Goal: Transaction & Acquisition: Book appointment/travel/reservation

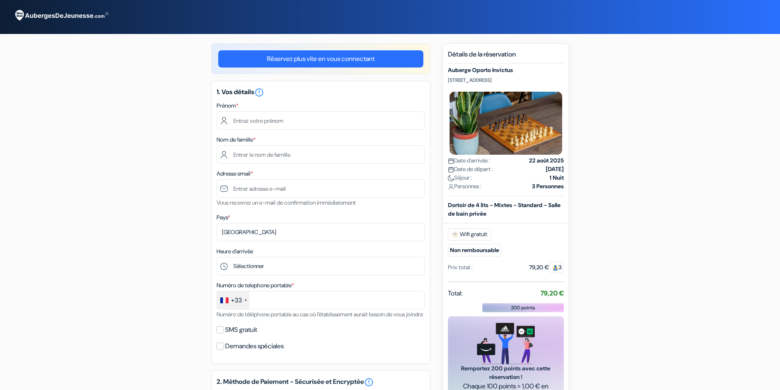
click at [254, 102] on div "Prénom *" at bounding box center [321, 115] width 209 height 29
click at [262, 119] on input "text" at bounding box center [321, 120] width 209 height 18
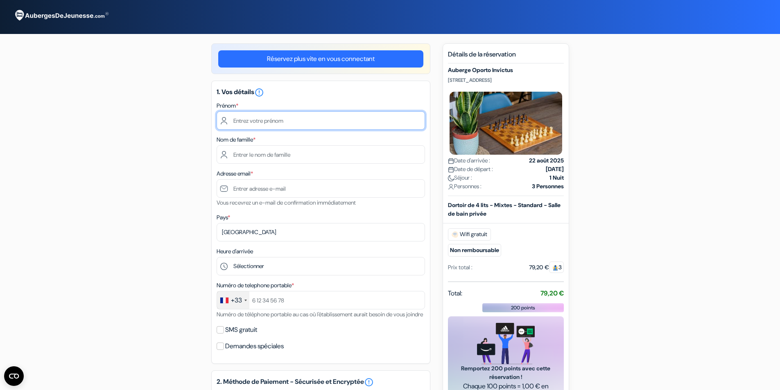
type input "Kelvyn"
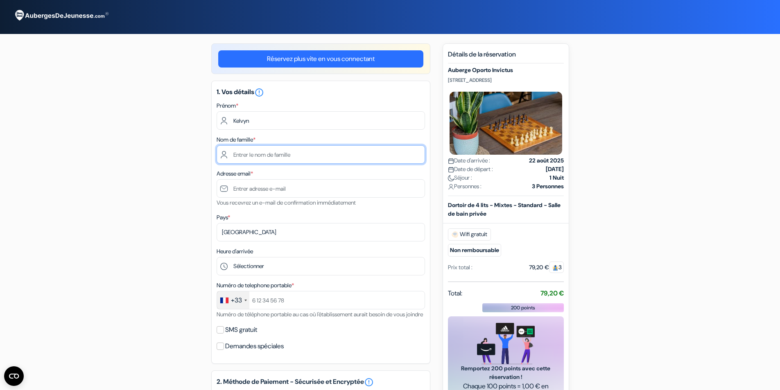
click at [258, 155] on input "text" at bounding box center [321, 154] width 209 height 18
type input "[PERSON_NAME]"
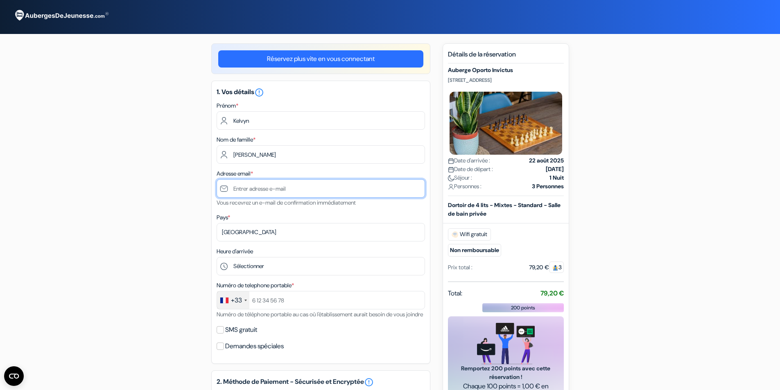
click at [270, 186] on input "text" at bounding box center [321, 188] width 209 height 18
type input "[EMAIL_ADDRESS][DOMAIN_NAME]"
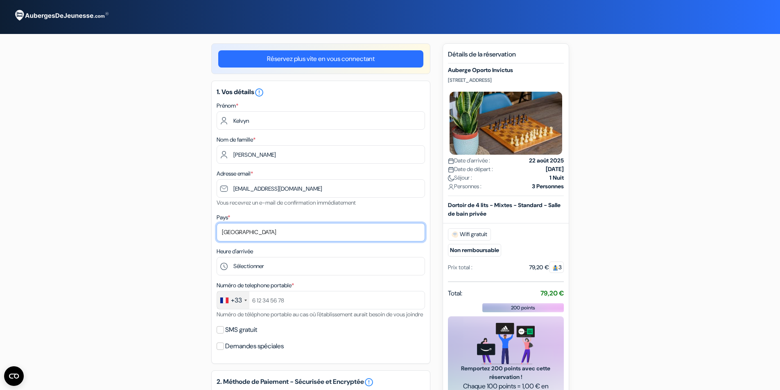
click at [247, 228] on select "Selectionner le pays Abkhazie [GEOGRAPHIC_DATA] [GEOGRAPHIC_DATA] Du [GEOGRAPHI…" at bounding box center [321, 232] width 209 height 18
click at [247, 231] on select "Selectionner le pays Abkhazie [GEOGRAPHIC_DATA] [GEOGRAPHIC_DATA] Du [GEOGRAPHI…" at bounding box center [321, 232] width 209 height 18
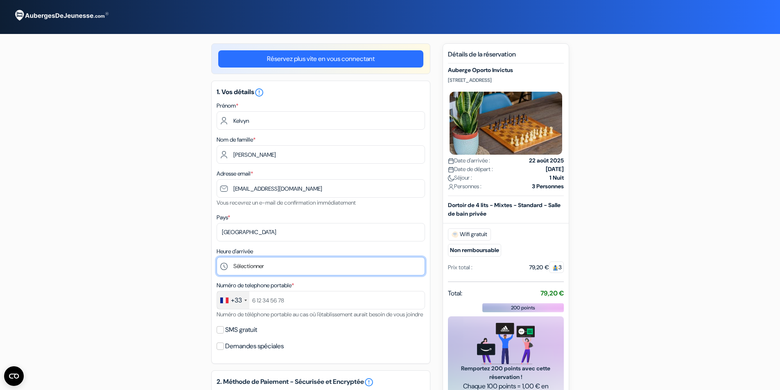
click at [244, 269] on select "Sélectionner 1:00 2:00 3:00 4:00 5:00 6:00 7:00 8:00 9:00 10:00 11:00 12:00 13:…" at bounding box center [321, 266] width 209 height 18
select select "23"
click at [217, 257] on select "Sélectionner 1:00 2:00 3:00 4:00 5:00 6:00 7:00 8:00 9:00 10:00 11:00 12:00 13:…" at bounding box center [321, 266] width 209 height 18
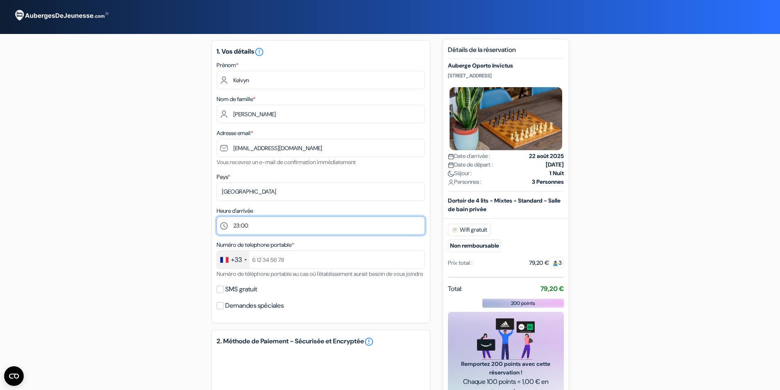
scroll to position [41, 0]
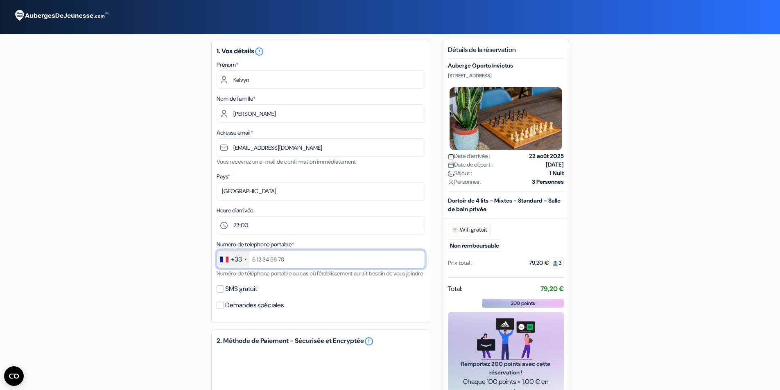
click at [269, 260] on input "text" at bounding box center [321, 259] width 209 height 18
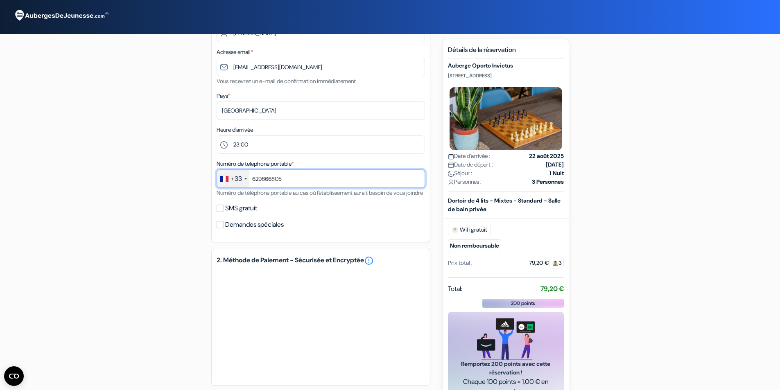
scroll to position [123, 0]
type input "629866805"
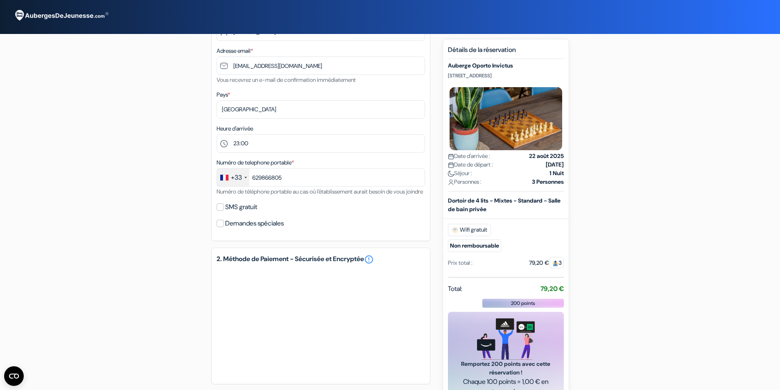
click at [174, 282] on div "add_box Auberge Oporto Invictus [STREET_ADDRESS] done done done *" at bounding box center [390, 220] width 541 height 599
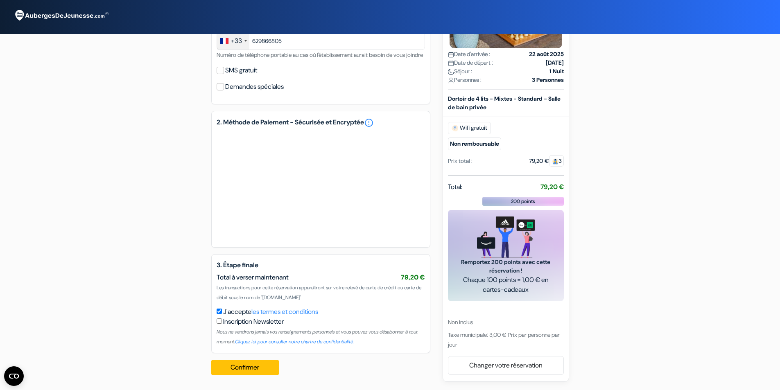
scroll to position [270, 0]
drag, startPoint x: 537, startPoint y: 188, endPoint x: 563, endPoint y: 185, distance: 26.9
click at [563, 185] on div "Total: 79,20 €" at bounding box center [506, 187] width 116 height 11
click at [156, 212] on div "add_box Auberge Oporto Invictus [STREET_ADDRESS] done done done *" at bounding box center [390, 83] width 541 height 599
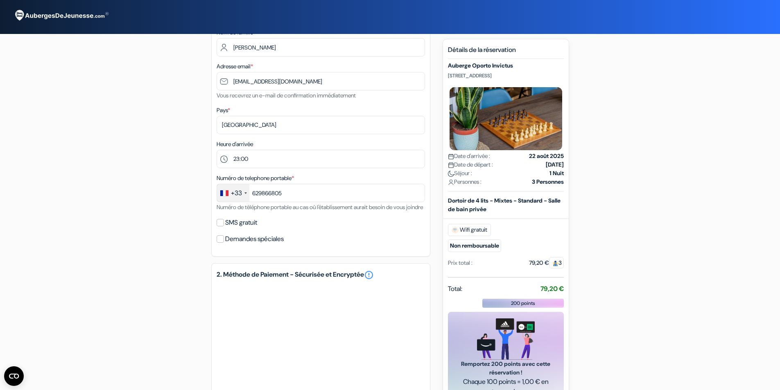
scroll to position [106, 0]
drag, startPoint x: 447, startPoint y: 76, endPoint x: 543, endPoint y: 78, distance: 96.3
click at [543, 78] on div "Nouvelle Réservation Détails de la réservation Auberge Oporto Invictus [STREET_…" at bounding box center [506, 261] width 127 height 445
copy p "[STREET_ADDRESS]"
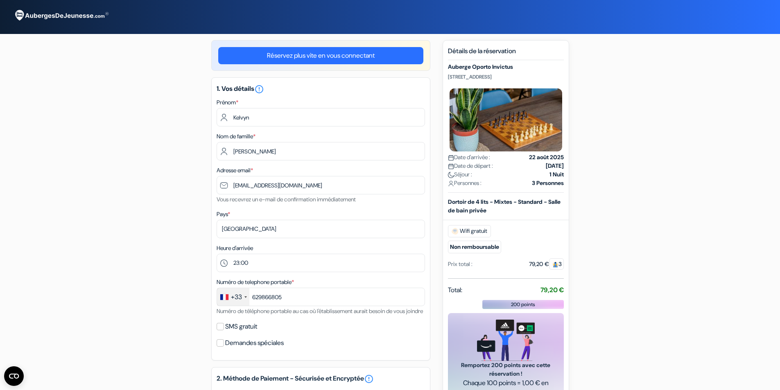
scroll to position [0, 0]
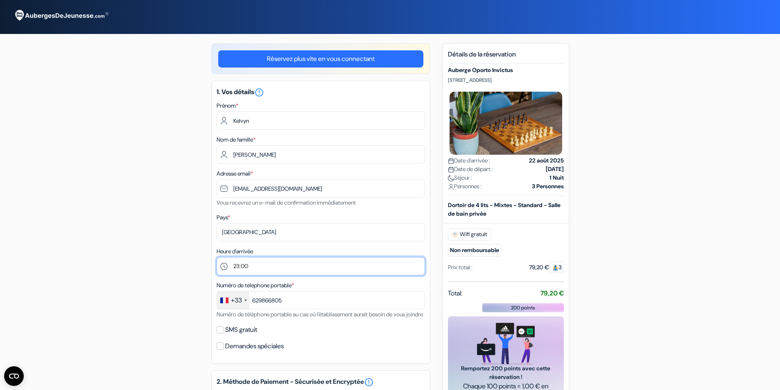
click at [281, 263] on select "Sélectionner 1:00 2:00 3:00 4:00 5:00 6:00 7:00 8:00 9:00 10:00 11:00 12:00 13:…" at bounding box center [321, 266] width 209 height 18
click at [147, 230] on div "add_box Auberge Oporto Invictus [STREET_ADDRESS] done done done *" at bounding box center [390, 342] width 541 height 599
click at [259, 263] on select "Sélectionner 1:00 2:00 3:00 4:00 5:00 6:00 7:00 8:00 9:00 10:00 11:00 12:00 13:…" at bounding box center [321, 266] width 209 height 18
click at [217, 257] on select "Sélectionner 1:00 2:00 3:00 4:00 5:00 6:00 7:00 8:00 9:00 10:00 11:00 12:00 13:…" at bounding box center [321, 266] width 209 height 18
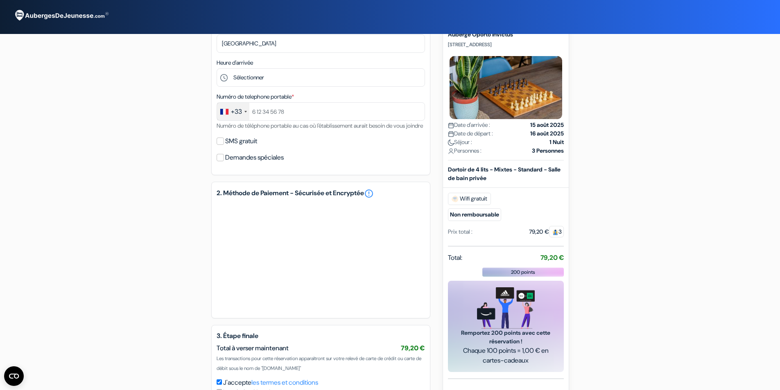
scroll to position [188, 0]
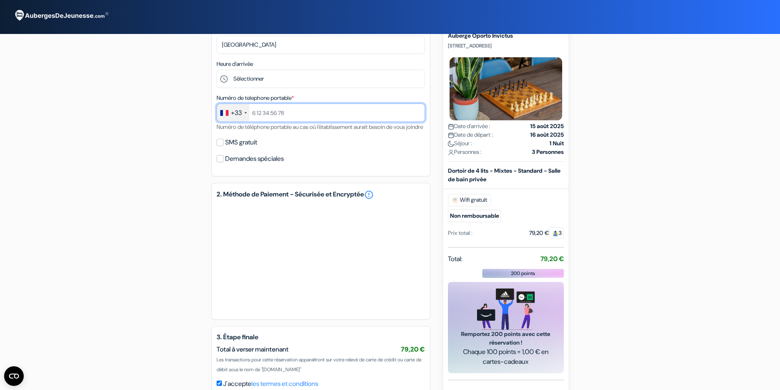
drag, startPoint x: 317, startPoint y: 110, endPoint x: 210, endPoint y: 106, distance: 107.4
click at [210, 106] on div "add_box Auberge Oporto Invictus Rua das Oliveiras 73, Porto, Portugal done done…" at bounding box center [390, 155] width 541 height 599
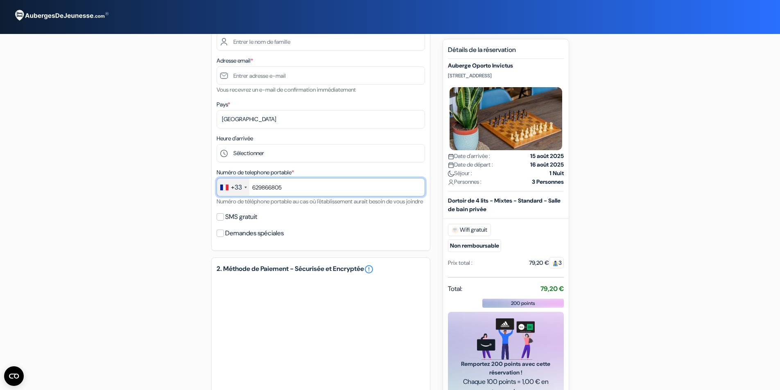
scroll to position [106, 0]
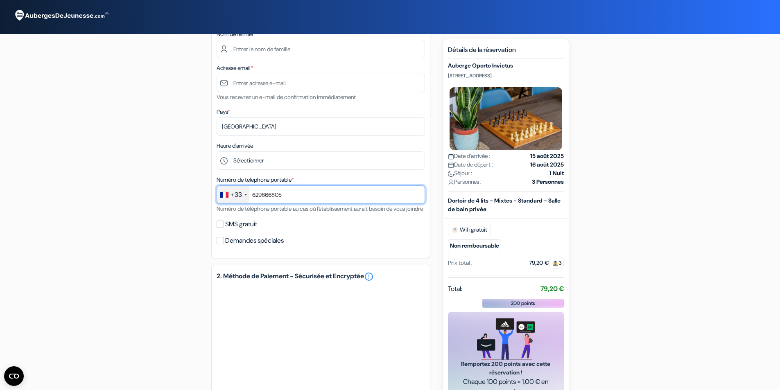
type input "629866805"
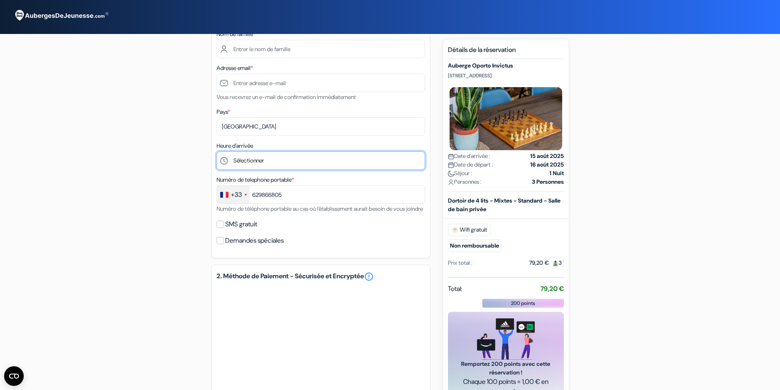
click at [268, 163] on select "Sélectionner 1:00 2:00 3:00 4:00 5:00 6:00 7:00 8:00 9:00 10:00 11:00 12:00 13:…" at bounding box center [321, 161] width 209 height 18
click at [264, 159] on select "Sélectionner 1:00 2:00 3:00 4:00 5:00 6:00 7:00 8:00 9:00 10:00 11:00 12:00 13:…" at bounding box center [321, 161] width 209 height 18
select select "23"
click at [217, 152] on select "Sélectionner 1:00 2:00 3:00 4:00 5:00 6:00 7:00 8:00 9:00 10:00 11:00 12:00 13:…" at bounding box center [321, 161] width 209 height 18
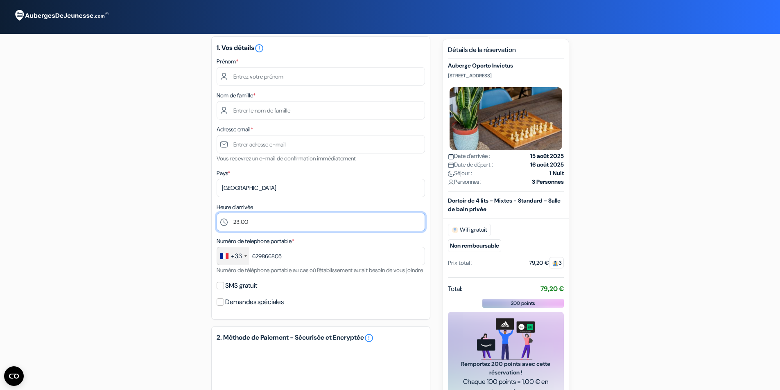
scroll to position [24, 0]
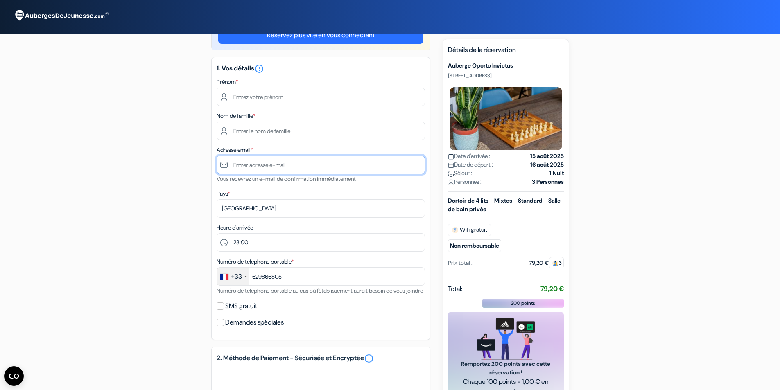
click at [257, 167] on input "text" at bounding box center [321, 165] width 209 height 18
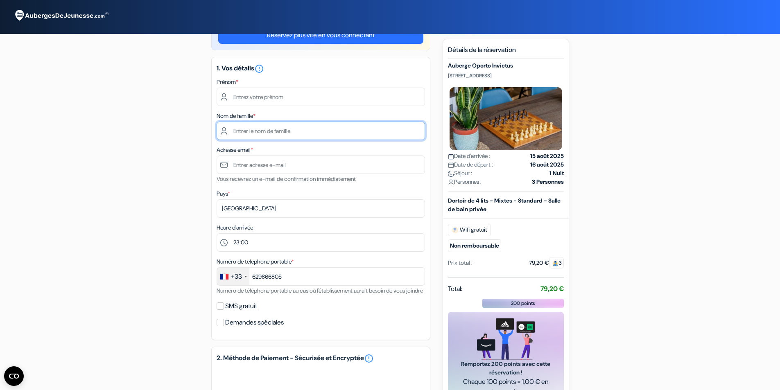
click at [266, 137] on input "text" at bounding box center [321, 131] width 209 height 18
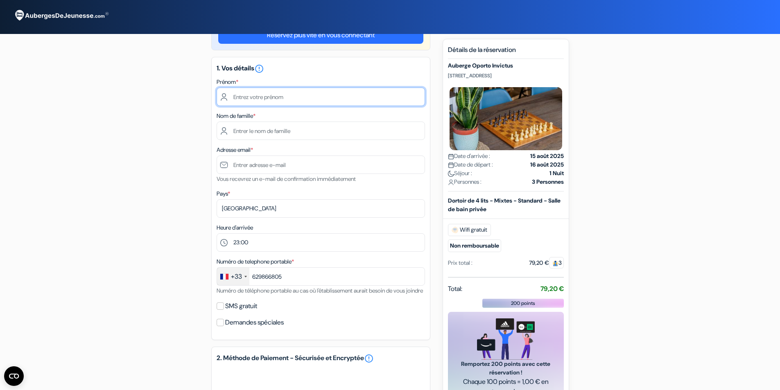
click at [272, 100] on input "text" at bounding box center [321, 97] width 209 height 18
type input "Kelvyn"
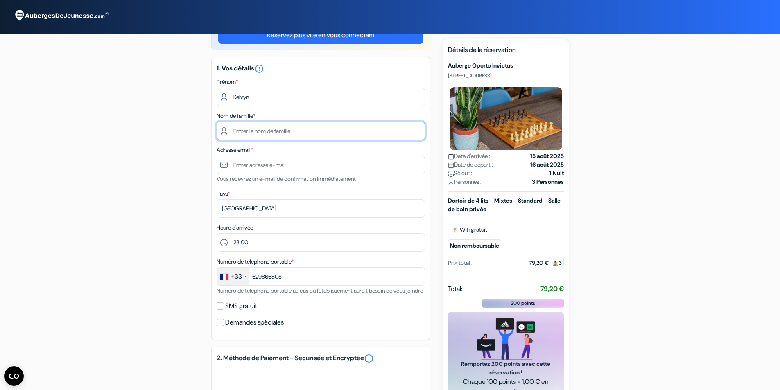
click at [272, 134] on input "text" at bounding box center [321, 131] width 209 height 18
type input "[PERSON_NAME]"
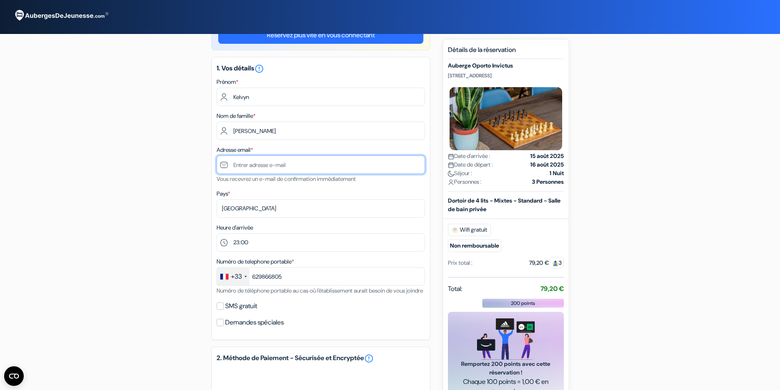
click at [269, 170] on input "text" at bounding box center [321, 165] width 209 height 18
type input "K"
type input "[EMAIL_ADDRESS][DOMAIN_NAME]"
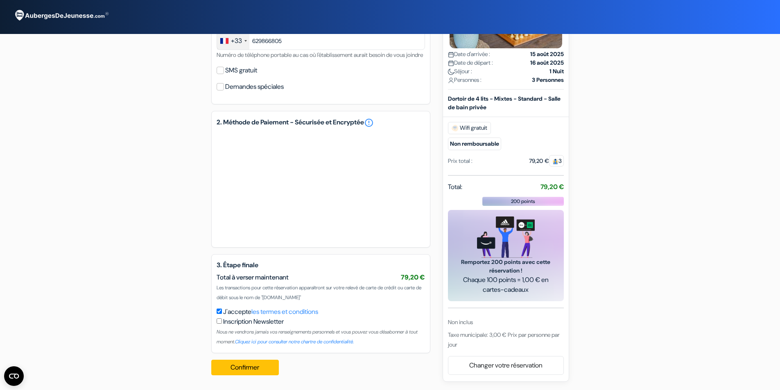
scroll to position [0, 0]
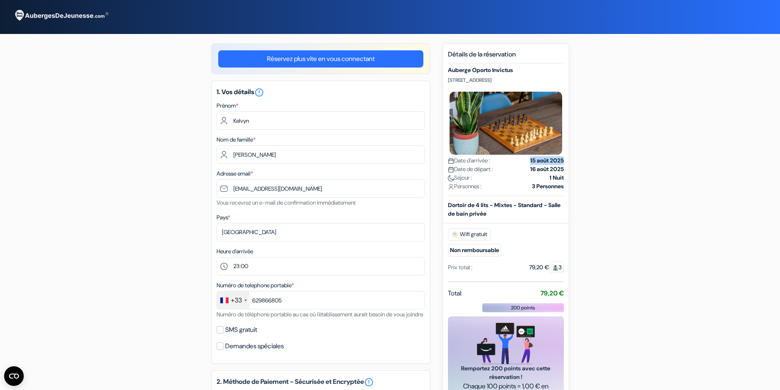
drag, startPoint x: 538, startPoint y: 160, endPoint x: 566, endPoint y: 160, distance: 28.3
click at [566, 160] on div "Nouvelle Réservation Détails de la réservation Auberge Oporto Invictus Rua das …" at bounding box center [506, 265] width 127 height 445
drag, startPoint x: 527, startPoint y: 185, endPoint x: 572, endPoint y: 185, distance: 45.1
click at [573, 185] on div "add_box Auberge Oporto Invictus [STREET_ADDRESS] done done done *" at bounding box center [390, 342] width 541 height 599
click at [632, 177] on div "add_box Auberge Oporto Invictus [STREET_ADDRESS] done done done *" at bounding box center [390, 342] width 541 height 599
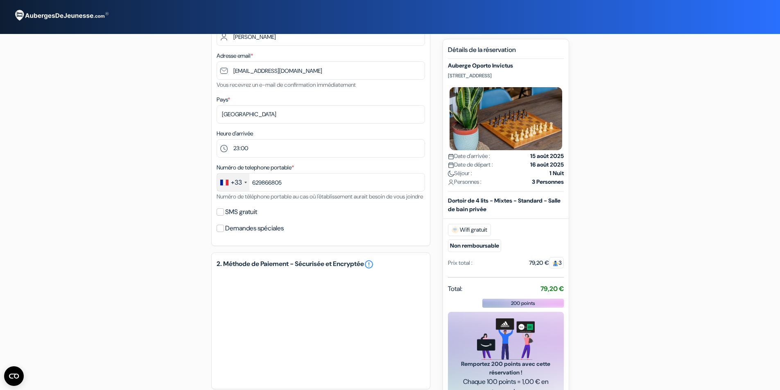
scroll to position [123, 0]
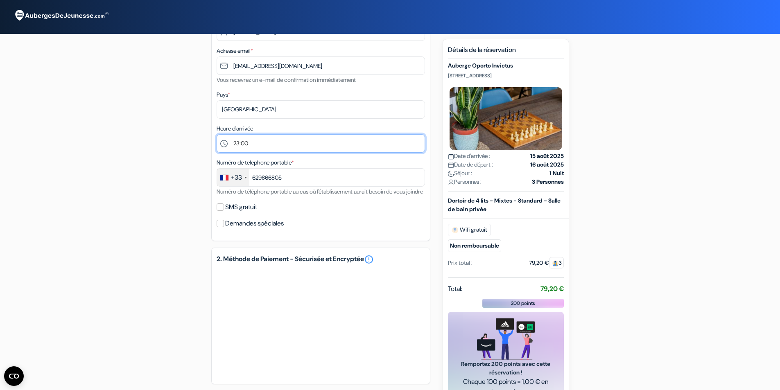
drag, startPoint x: 263, startPoint y: 141, endPoint x: 172, endPoint y: 142, distance: 91.8
click at [172, 142] on div "add_box Auberge Oporto Invictus [STREET_ADDRESS] done done done *" at bounding box center [390, 220] width 541 height 599
click at [217, 134] on select "Sélectionner 1:00 2:00 3:00 4:00 5:00 6:00 7:00 8:00 9:00 10:00 11:00 12:00 13:…" at bounding box center [321, 143] width 209 height 18
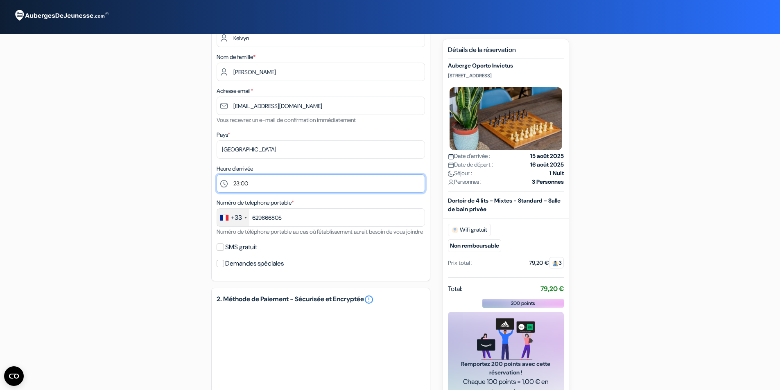
scroll to position [82, 0]
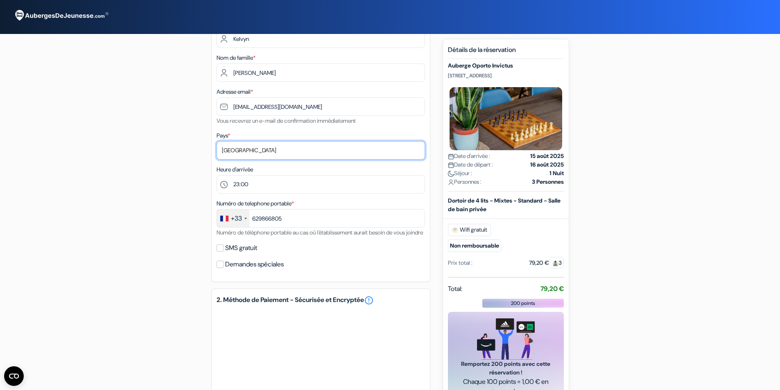
click at [262, 151] on select "Selectionner le pays Abkhazie [GEOGRAPHIC_DATA] [GEOGRAPHIC_DATA] Du [GEOGRAPHI…" at bounding box center [321, 150] width 209 height 18
click at [262, 152] on select "Selectionner le pays Abkhazie [GEOGRAPHIC_DATA] [GEOGRAPHIC_DATA] Du [GEOGRAPHI…" at bounding box center [321, 150] width 209 height 18
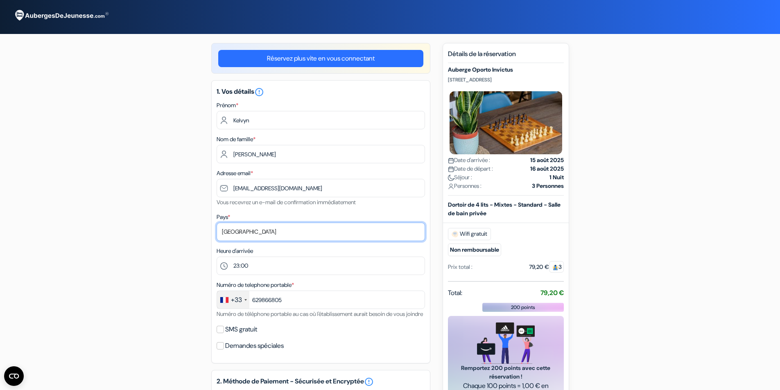
scroll to position [0, 0]
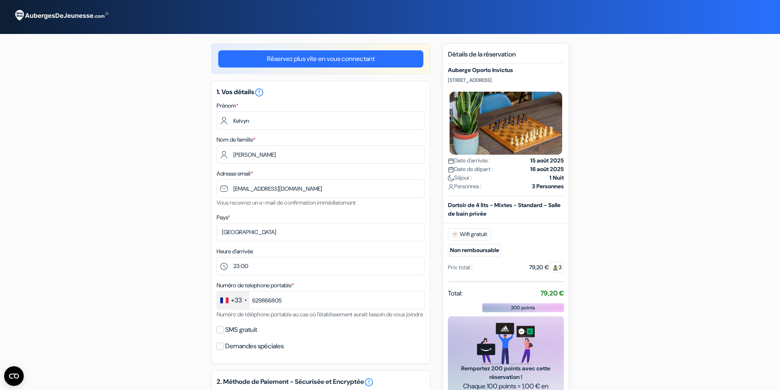
click at [542, 170] on strong "16 août 2025" at bounding box center [548, 169] width 34 height 9
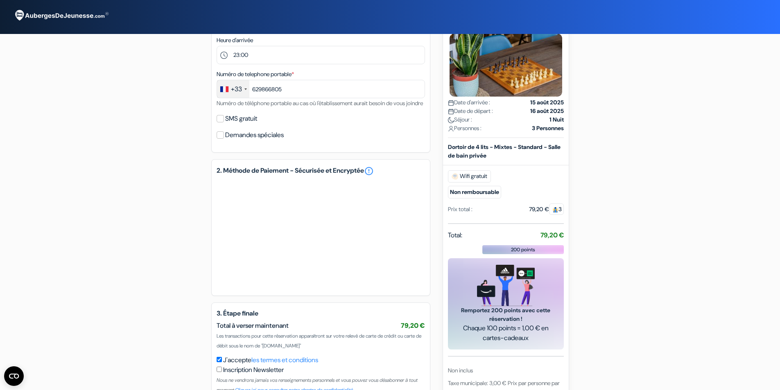
scroll to position [24, 0]
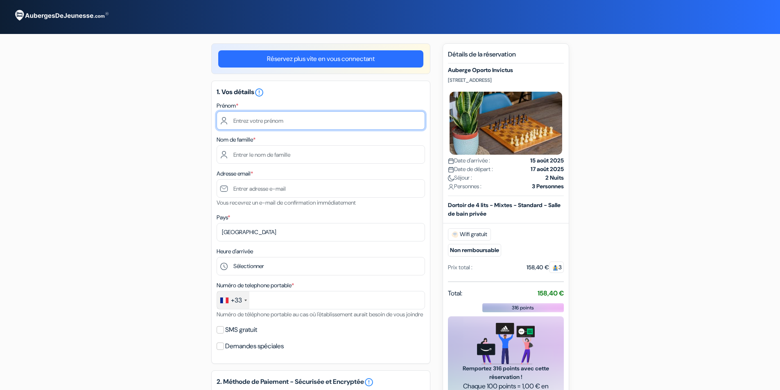
click at [263, 118] on input "text" at bounding box center [321, 120] width 209 height 18
type input "Kelvyn"
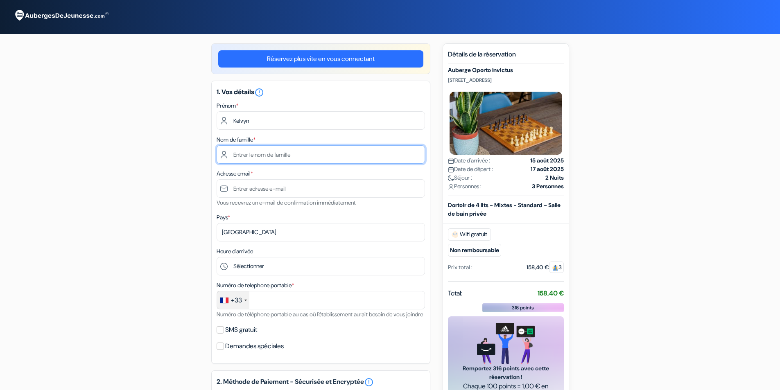
click at [260, 156] on input "text" at bounding box center [321, 154] width 209 height 18
type input "Germain"
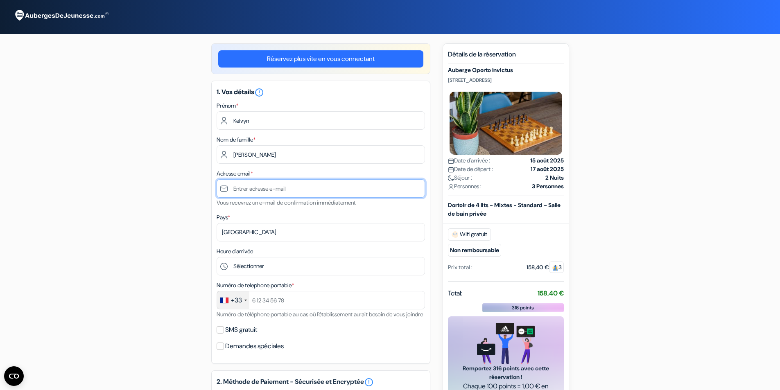
click at [258, 187] on input "text" at bounding box center [321, 188] width 209 height 18
type input "K"
type input "[EMAIL_ADDRESS][DOMAIN_NAME]"
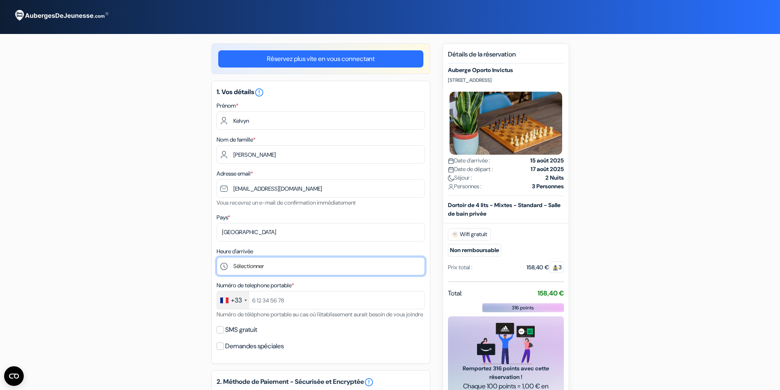
drag, startPoint x: 264, startPoint y: 263, endPoint x: 255, endPoint y: 277, distance: 16.6
click at [264, 263] on select "Sélectionner 1:00 2:00 3:00 4:00 5:00 6:00 7:00 8:00 9:00 10:00 11:00 12:00 13:…" at bounding box center [321, 266] width 209 height 18
select select "23"
click at [217, 257] on select "Sélectionner 1:00 2:00 3:00 4:00 5:00 6:00 7:00 8:00 9:00 10:00 11:00 12:00 13:…" at bounding box center [321, 266] width 209 height 18
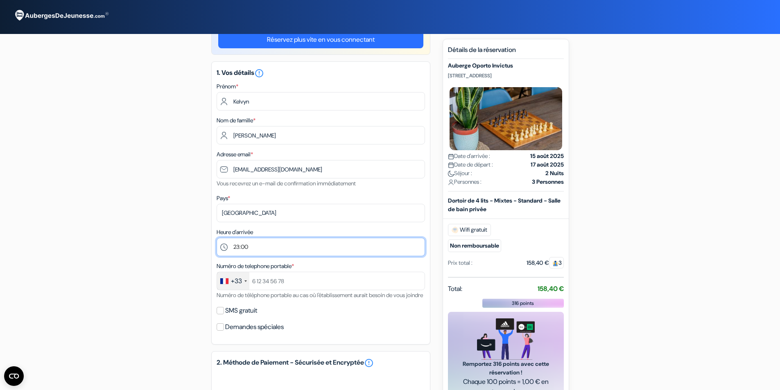
scroll to position [82, 0]
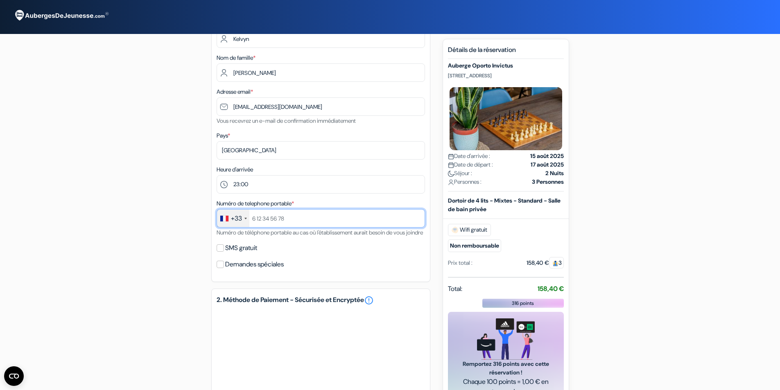
click at [276, 218] on input "text" at bounding box center [321, 218] width 209 height 18
type input "-"
type input "629866805"
drag, startPoint x: 232, startPoint y: 256, endPoint x: 216, endPoint y: 258, distance: 16.1
click at [230, 254] on label "SMS gratuit" at bounding box center [241, 248] width 32 height 11
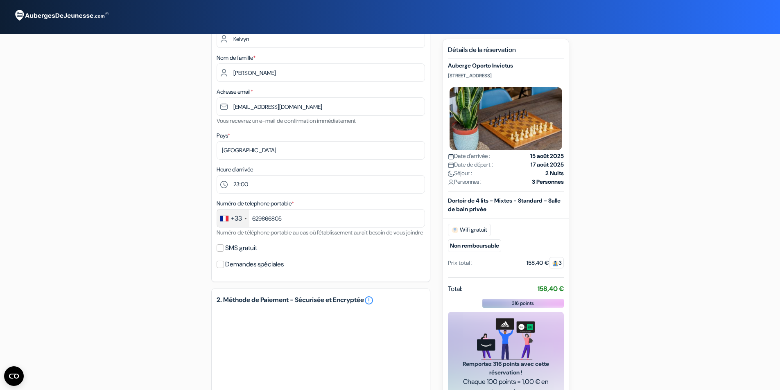
click at [224, 252] on input "SMS gratuit" at bounding box center [220, 248] width 7 height 7
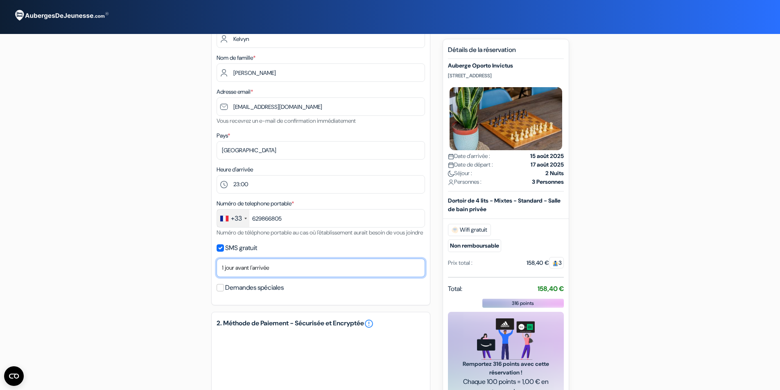
click at [265, 277] on select "Non merci Maintenant Le jour de votre arrivée 1 jour avant l'arrivée 2 jours av…" at bounding box center [321, 268] width 209 height 18
click at [220, 252] on input "SMS gratuit" at bounding box center [220, 248] width 7 height 7
checkbox input "false"
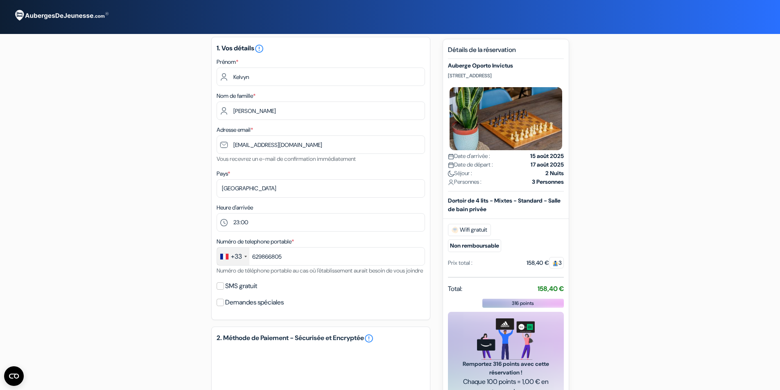
scroll to position [24, 0]
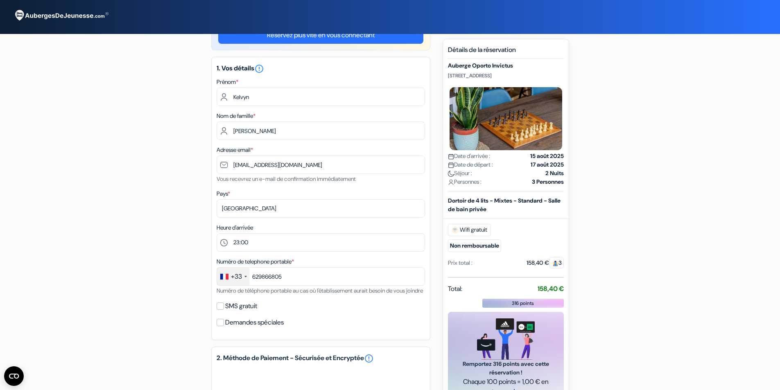
drag, startPoint x: 270, startPoint y: 256, endPoint x: 268, endPoint y: 252, distance: 4.6
click at [269, 255] on div "1. Vos détails error_outline Prénom * Kelvyn Nom de famille * Germain Adresse e…" at bounding box center [320, 199] width 219 height 284
click at [266, 250] on select "Sélectionner 1:00 2:00 3:00 4:00 5:00 6:00 7:00 8:00 9:00 10:00 11:00 12:00 13:…" at bounding box center [321, 243] width 209 height 18
click at [266, 245] on select "Sélectionner 1:00 2:00 3:00 4:00 5:00 6:00 7:00 8:00 9:00 10:00 11:00 12:00 13:…" at bounding box center [321, 243] width 209 height 18
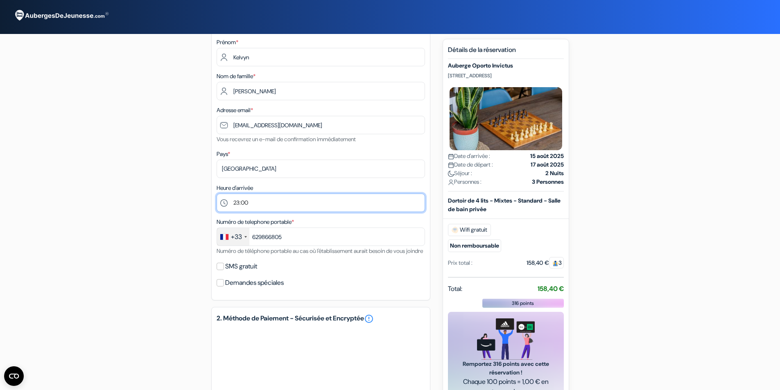
scroll to position [65, 0]
click at [226, 288] on label "Demandes spéciales" at bounding box center [254, 281] width 59 height 11
click at [222, 286] on input "Demandes spéciales" at bounding box center [220, 281] width 7 height 7
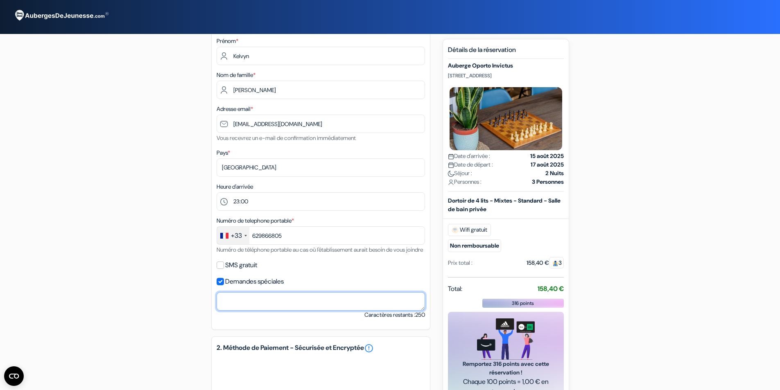
click at [263, 311] on textarea at bounding box center [321, 302] width 209 height 18
click at [221, 286] on input "Demandes spéciales" at bounding box center [220, 281] width 7 height 7
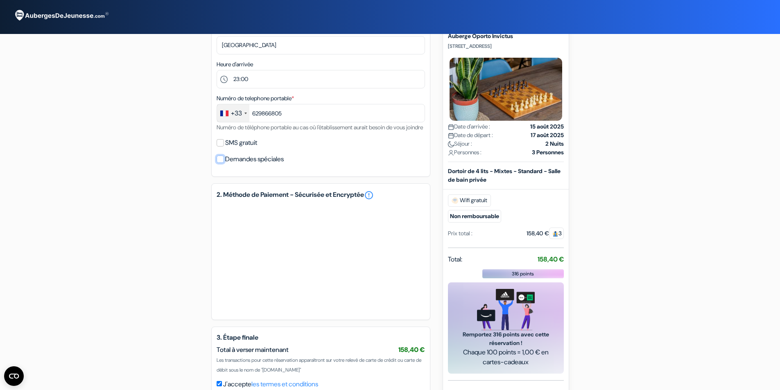
scroll to position [188, 0]
click at [222, 163] on input "Demandes spéciales" at bounding box center [220, 158] width 7 height 7
checkbox input "true"
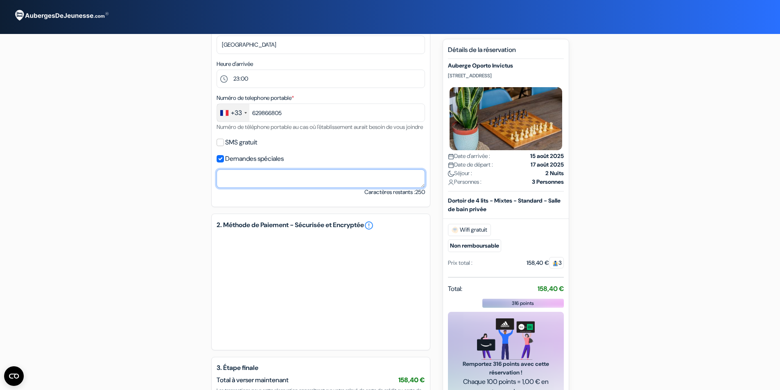
click at [247, 188] on textarea at bounding box center [321, 179] width 209 height 18
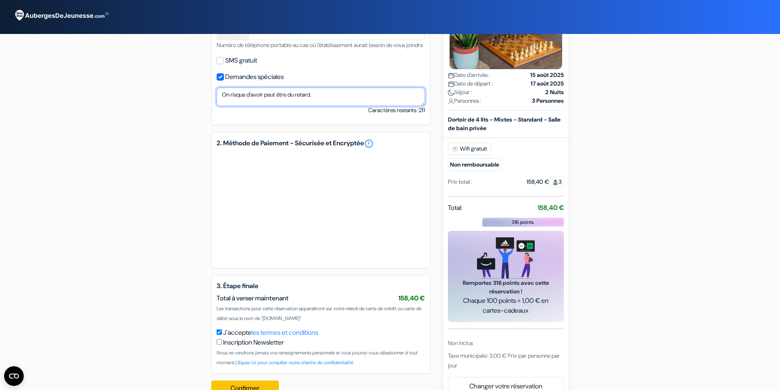
scroll to position [300, 0]
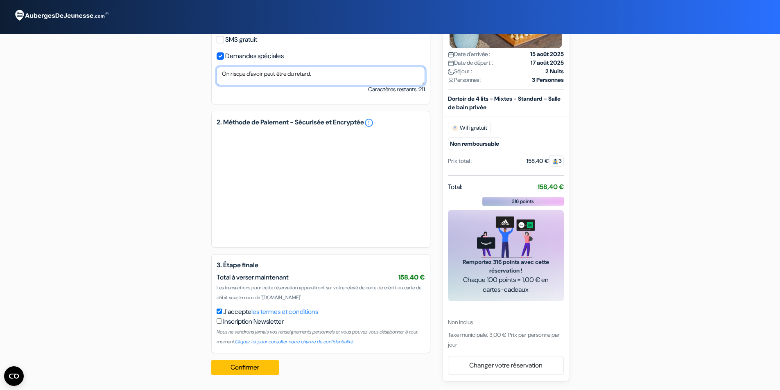
type textarea "On risque d'avoir peut être du retard."
click at [204, 195] on div "add_box Auberge Oporto Invictus [STREET_ADDRESS] done done done *" at bounding box center [390, 67] width 541 height 629
drag, startPoint x: 193, startPoint y: 188, endPoint x: 208, endPoint y: 192, distance: 16.0
click at [193, 188] on div "add_box Auberge Oporto Invictus [STREET_ADDRESS] done done done *" at bounding box center [390, 67] width 541 height 629
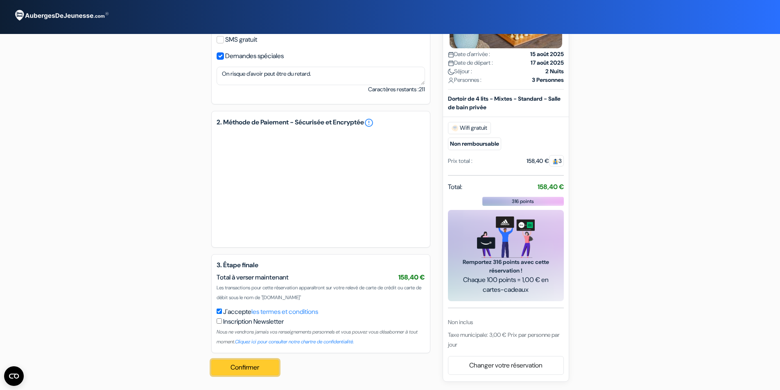
click at [260, 370] on button "Confirmer Loading..." at bounding box center [245, 368] width 68 height 16
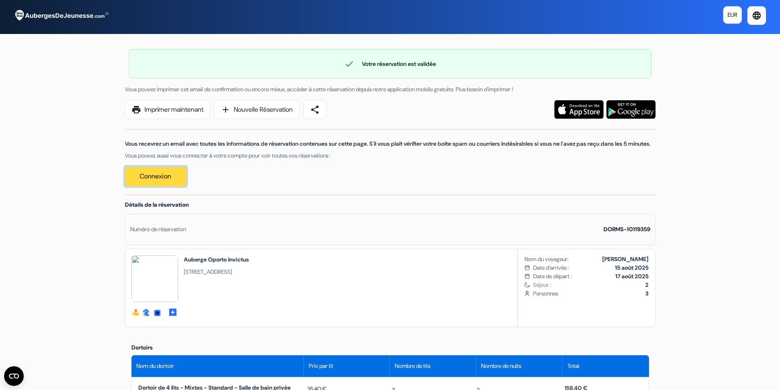
click at [166, 186] on link "Connexion" at bounding box center [155, 177] width 61 height 20
